Goal: Task Accomplishment & Management: Manage account settings

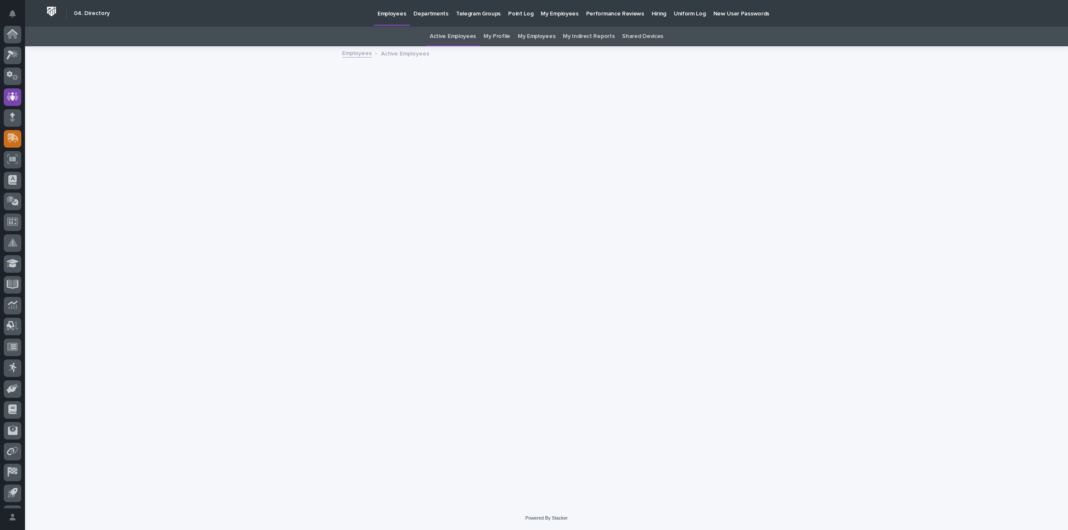
scroll to position [39, 0]
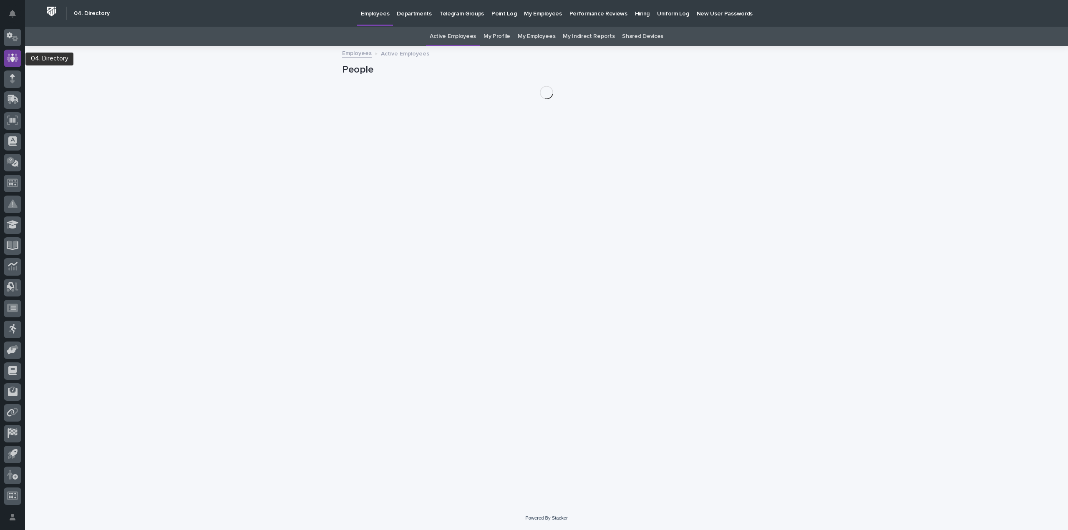
click at [17, 53] on icon at bounding box center [13, 58] width 12 height 10
click at [635, 11] on p "Hiring" at bounding box center [642, 9] width 15 height 18
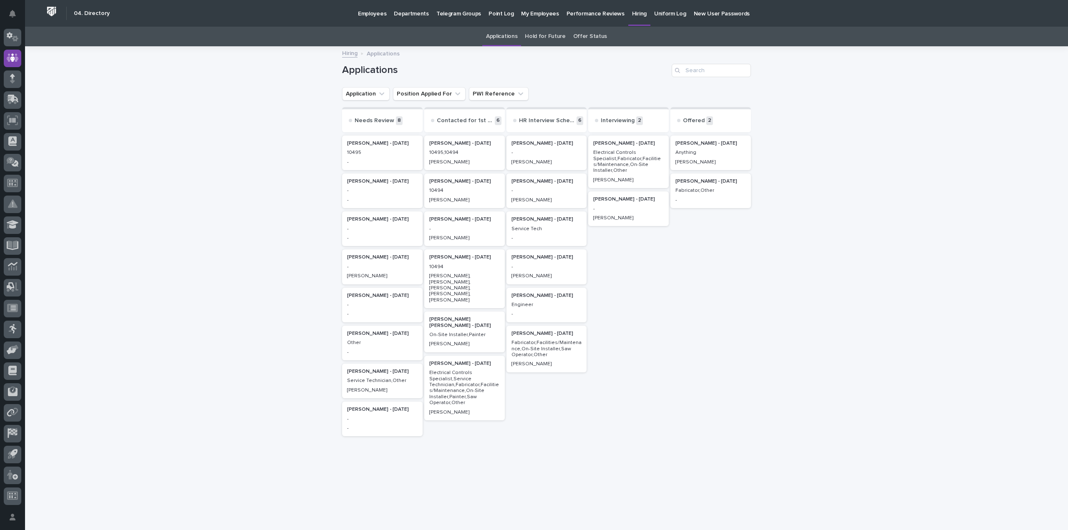
click at [243, 173] on div "Loading... Saving… Loading... Saving… Applications Application Position Applied…" at bounding box center [546, 285] width 1042 height 476
click at [386, 350] on p "-" at bounding box center [382, 352] width 70 height 6
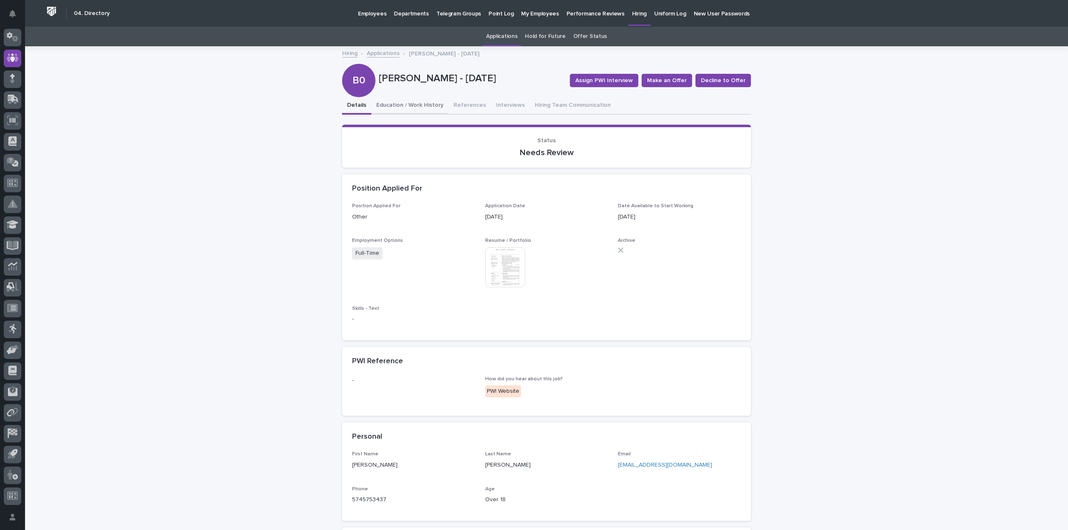
click at [409, 104] on button "Education / Work History" at bounding box center [409, 106] width 77 height 18
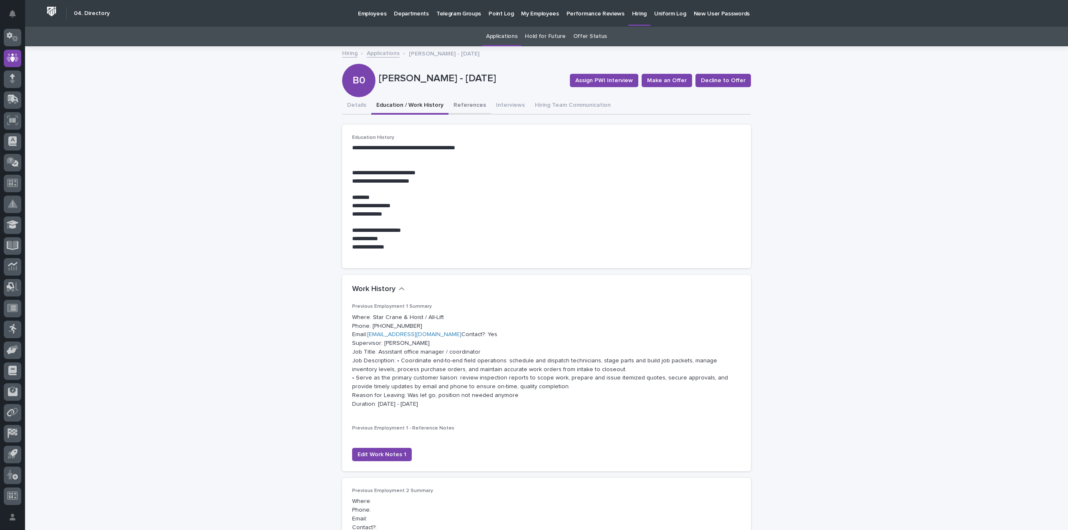
click at [460, 104] on button "References" at bounding box center [469, 106] width 43 height 18
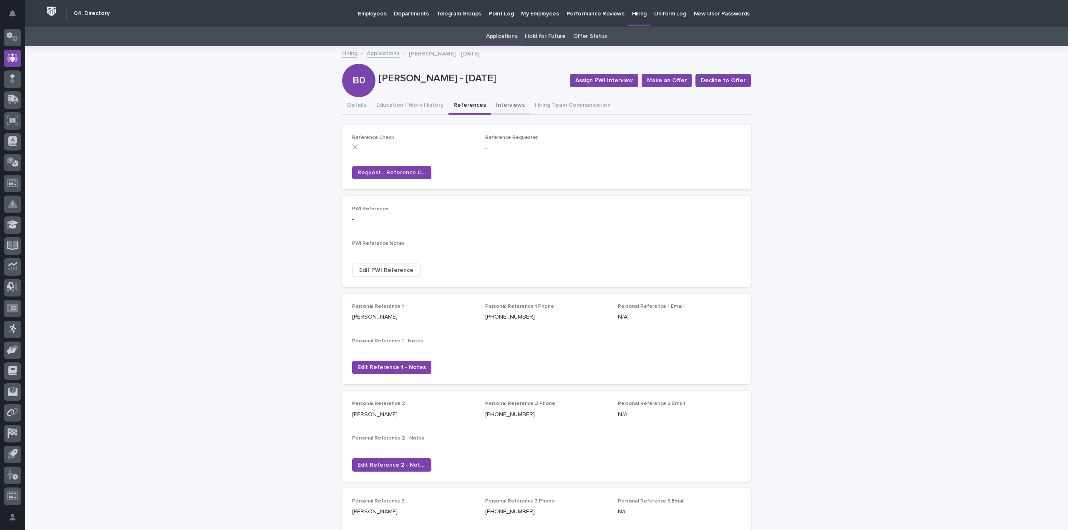
click at [500, 112] on button "Interviews" at bounding box center [510, 106] width 39 height 18
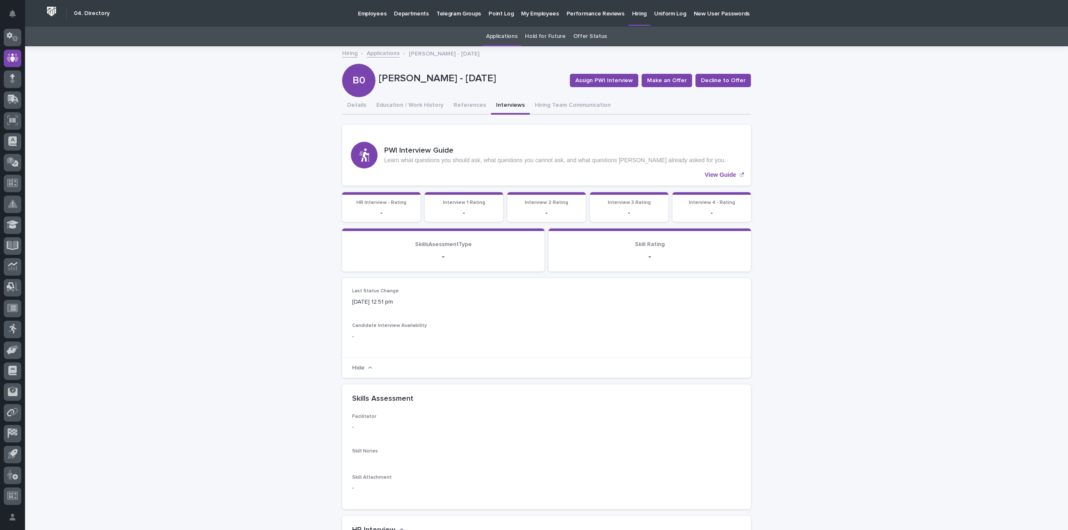
click at [376, 49] on link "Applications" at bounding box center [383, 53] width 33 height 10
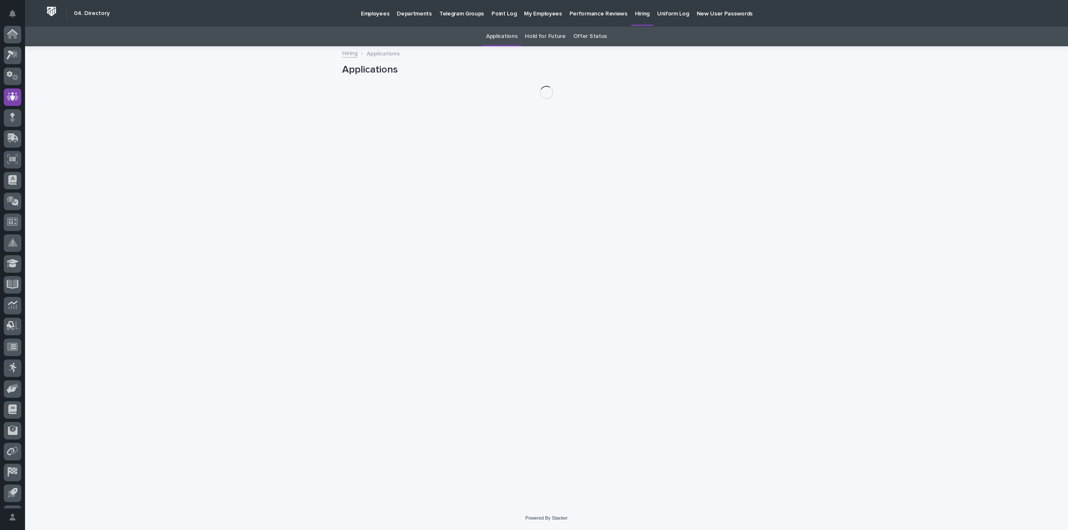
scroll to position [39, 0]
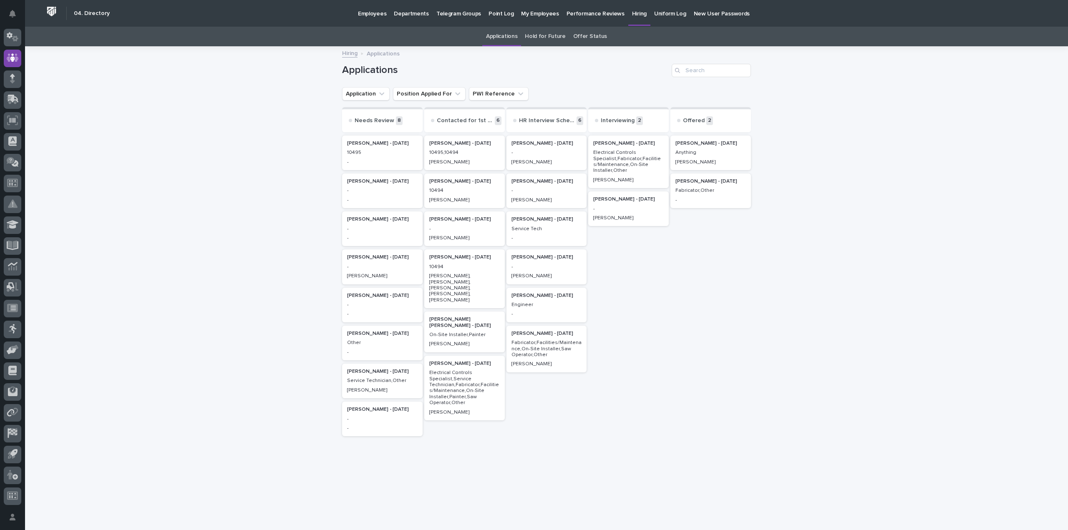
click at [543, 155] on p "-" at bounding box center [546, 153] width 70 height 6
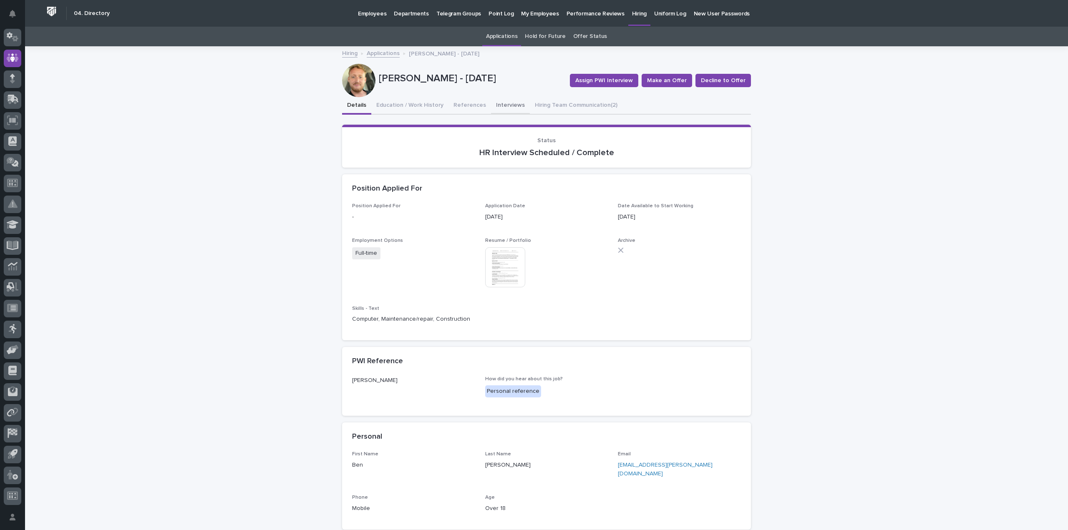
click at [502, 111] on button "Interviews" at bounding box center [510, 106] width 39 height 18
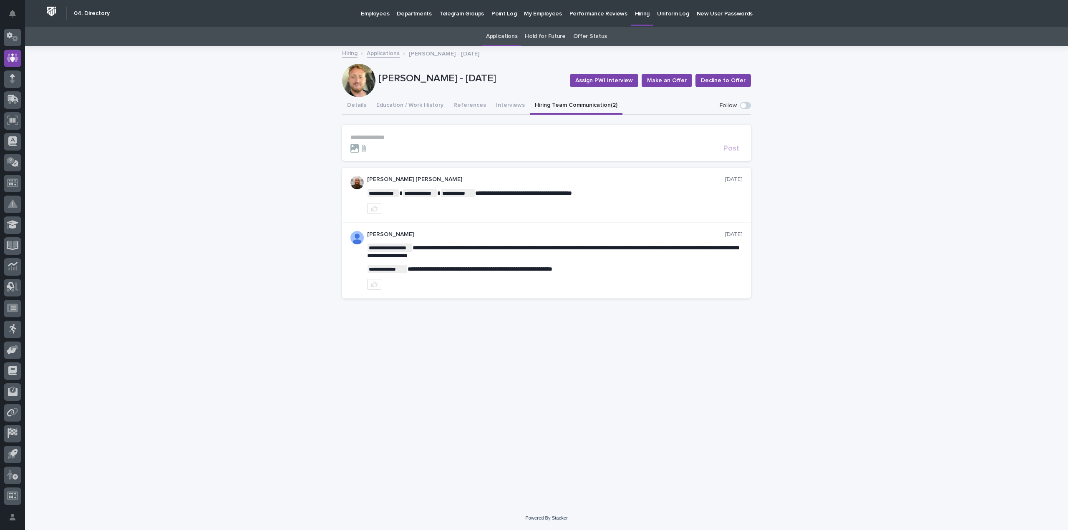
click at [537, 106] on button "Hiring Team Communication (2)" at bounding box center [576, 106] width 93 height 18
click at [360, 107] on button "Details" at bounding box center [356, 106] width 29 height 18
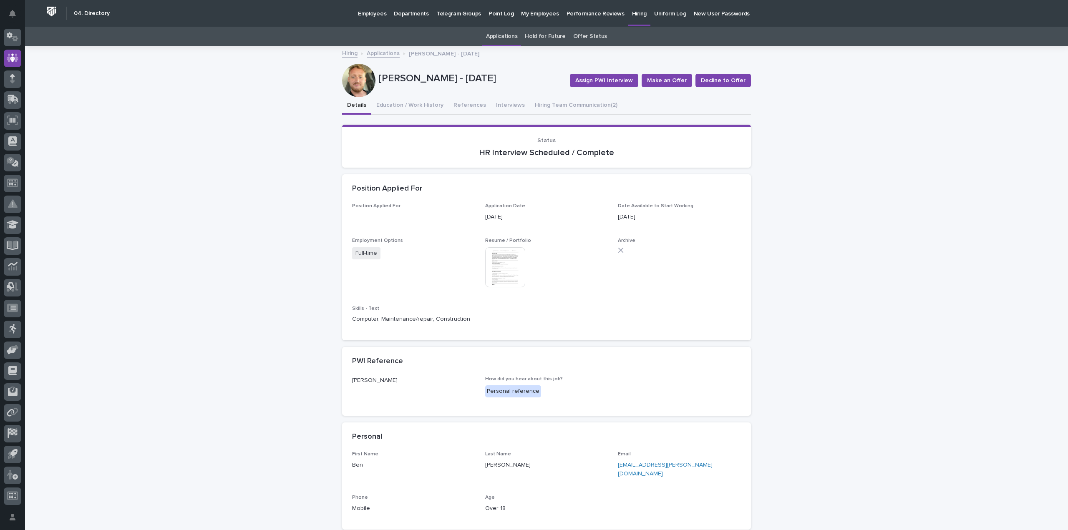
click at [383, 53] on link "Applications" at bounding box center [383, 53] width 33 height 10
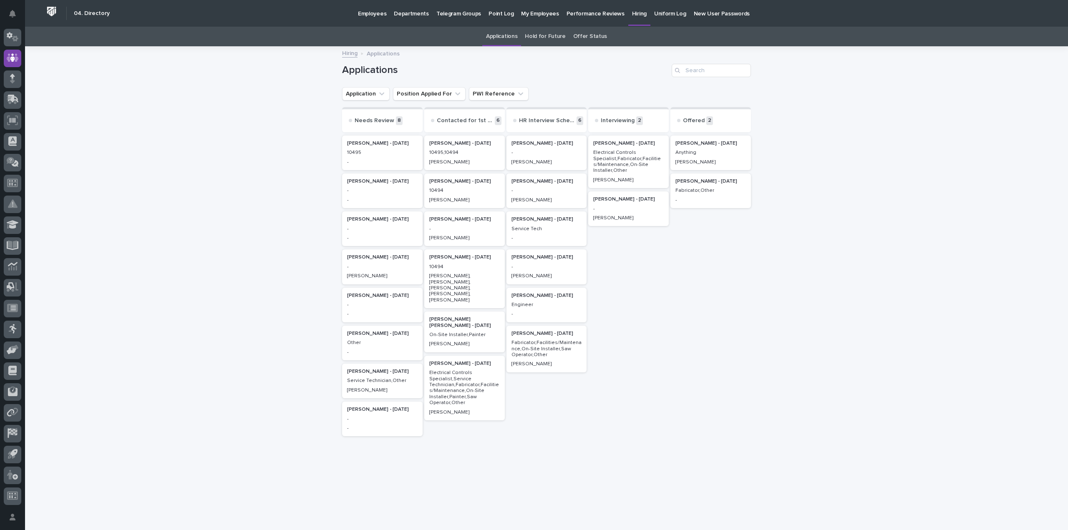
click at [342, 55] on link "Hiring" at bounding box center [349, 53] width 15 height 10
